Goal: Transaction & Acquisition: Book appointment/travel/reservation

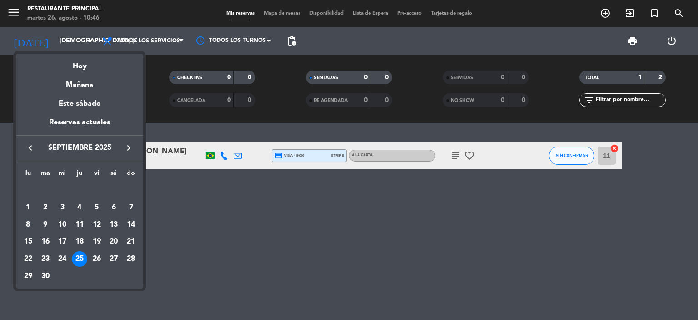
click at [30, 147] on icon "keyboard_arrow_left" at bounding box center [30, 147] width 11 height 11
drag, startPoint x: 114, startPoint y: 240, endPoint x: 355, endPoint y: 317, distance: 252.7
type textarea "3 24 25 26 27 28 29 3"
click at [113, 260] on tbody "AGO. 1 2 3 4 5 6 7 8 9 10 11 12 13 14 15 16 17 18 19 20 21 22 23 24 25 26 27 28…" at bounding box center [80, 223] width 120 height 85
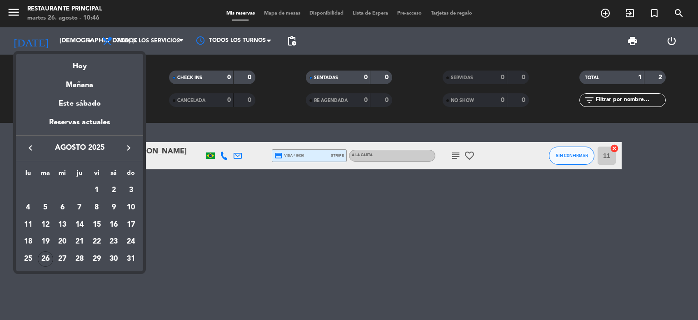
click at [113, 258] on div "30" at bounding box center [113, 258] width 15 height 15
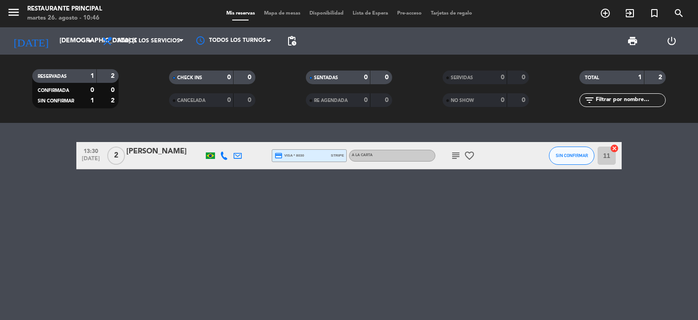
type input "sáb. 30 ago."
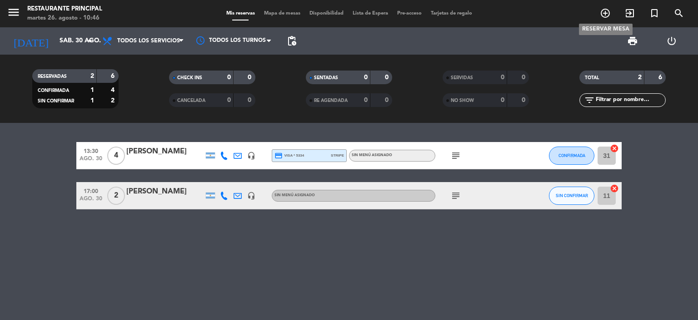
click at [602, 16] on icon "add_circle_outline" at bounding box center [605, 13] width 11 height 11
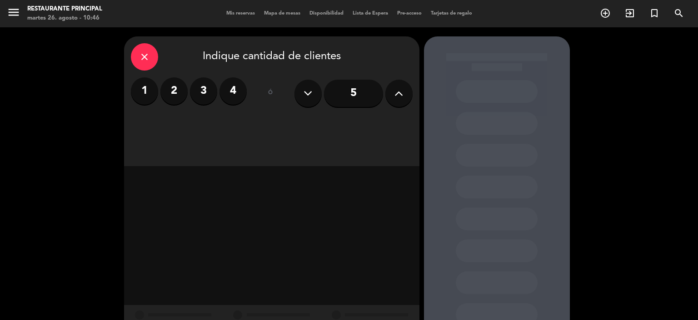
click at [174, 92] on label "2" at bounding box center [173, 90] width 27 height 27
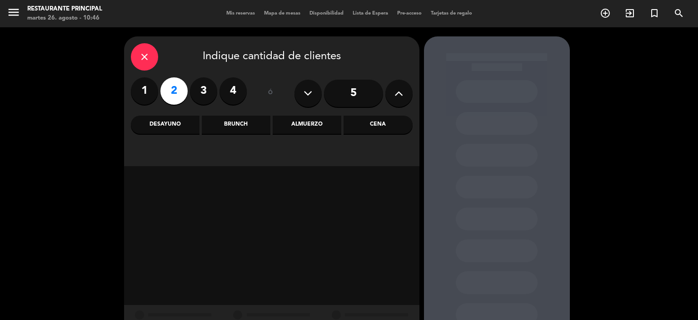
click at [381, 125] on div "Cena" at bounding box center [378, 124] width 69 height 18
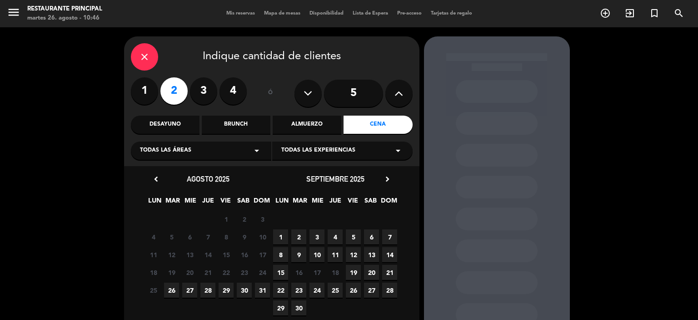
click at [251, 290] on span "30" at bounding box center [244, 289] width 15 height 15
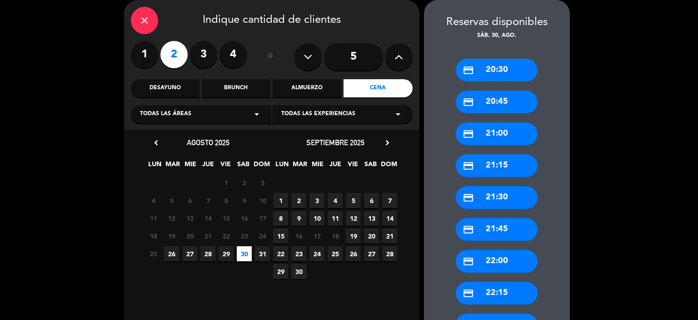
click at [506, 134] on div "credit_card 21:00" at bounding box center [497, 133] width 82 height 23
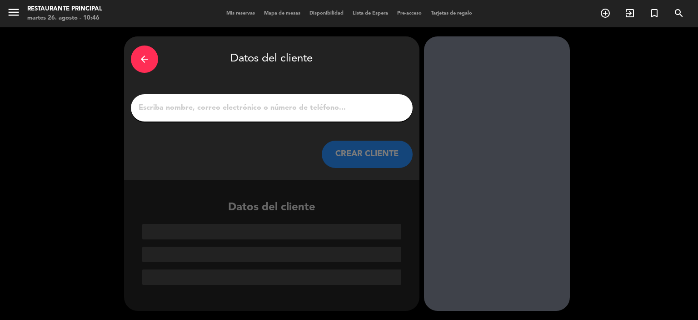
click at [311, 107] on input "Página Completa" at bounding box center [272, 107] width 268 height 13
click at [257, 105] on input "Página Completa" at bounding box center [272, 107] width 268 height 13
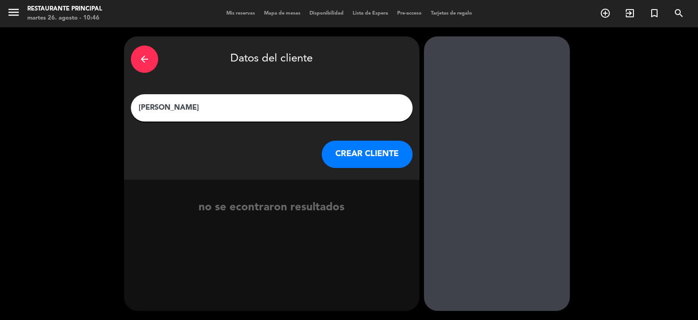
type input "[PERSON_NAME]"
click at [372, 156] on button "CREAR CLIENTE" at bounding box center [367, 153] width 91 height 27
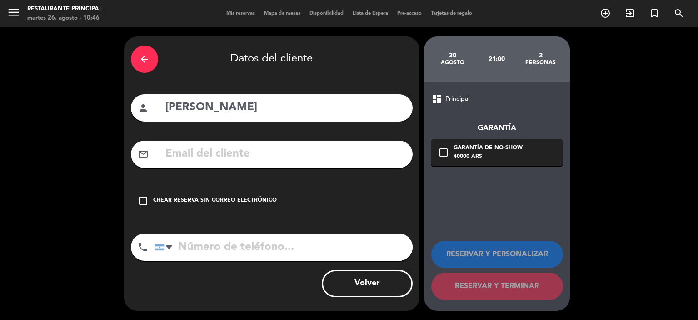
click at [283, 158] on input "text" at bounding box center [285, 154] width 241 height 19
paste input "[EMAIL_ADDRESS][DOMAIN_NAME]"
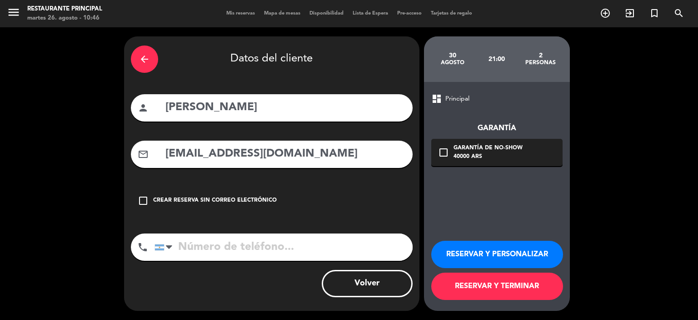
type input "[EMAIL_ADDRESS][DOMAIN_NAME]"
click at [256, 250] on input "tel" at bounding box center [284, 246] width 258 height 27
paste input "5492995121488"
type input "5492995121488"
click at [515, 249] on button "RESERVAR Y PERSONALIZAR" at bounding box center [497, 253] width 132 height 27
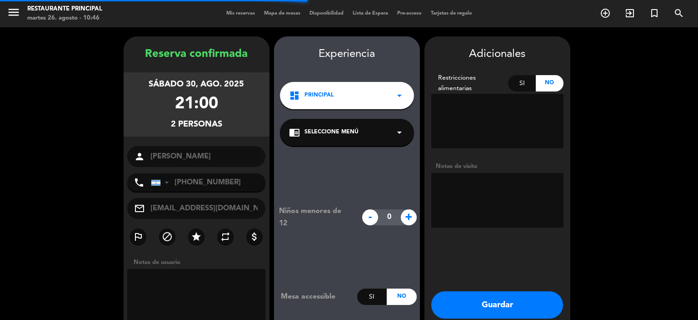
scroll to position [36, 0]
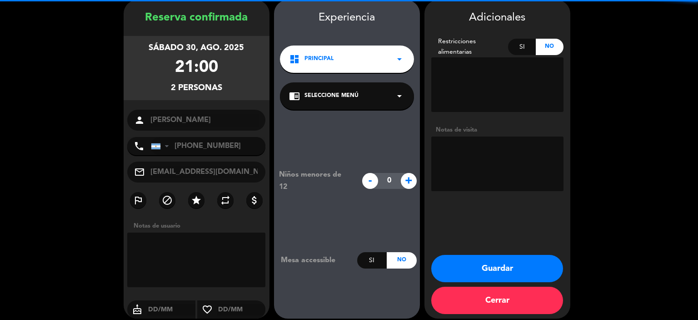
click at [500, 170] on textarea at bounding box center [497, 163] width 132 height 55
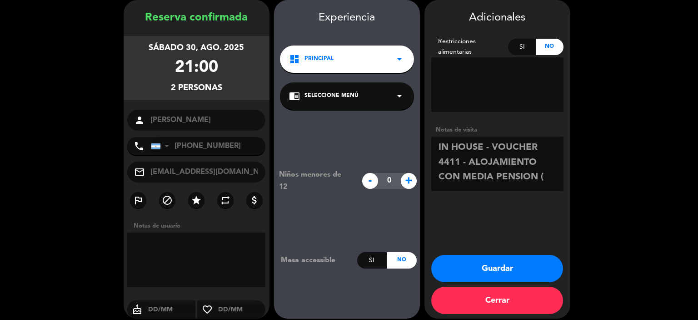
paste textarea "cena en para dos personas (entrada, principal, postre, una botella de agua y un…"
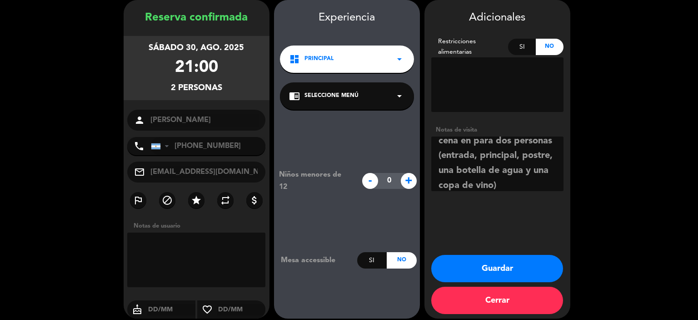
type textarea "IN HOUSE - VOUCHER 4411 - ALOJAMIENTO CON MEDIA PENSION ( cena en para dos pers…"
click at [525, 47] on div "Si" at bounding box center [522, 47] width 28 height 16
click at [525, 71] on textarea at bounding box center [497, 84] width 132 height 55
type textarea "1 VEGETARIANO"
click at [498, 265] on button "Guardar" at bounding box center [497, 268] width 132 height 27
